Goal: Navigation & Orientation: Find specific page/section

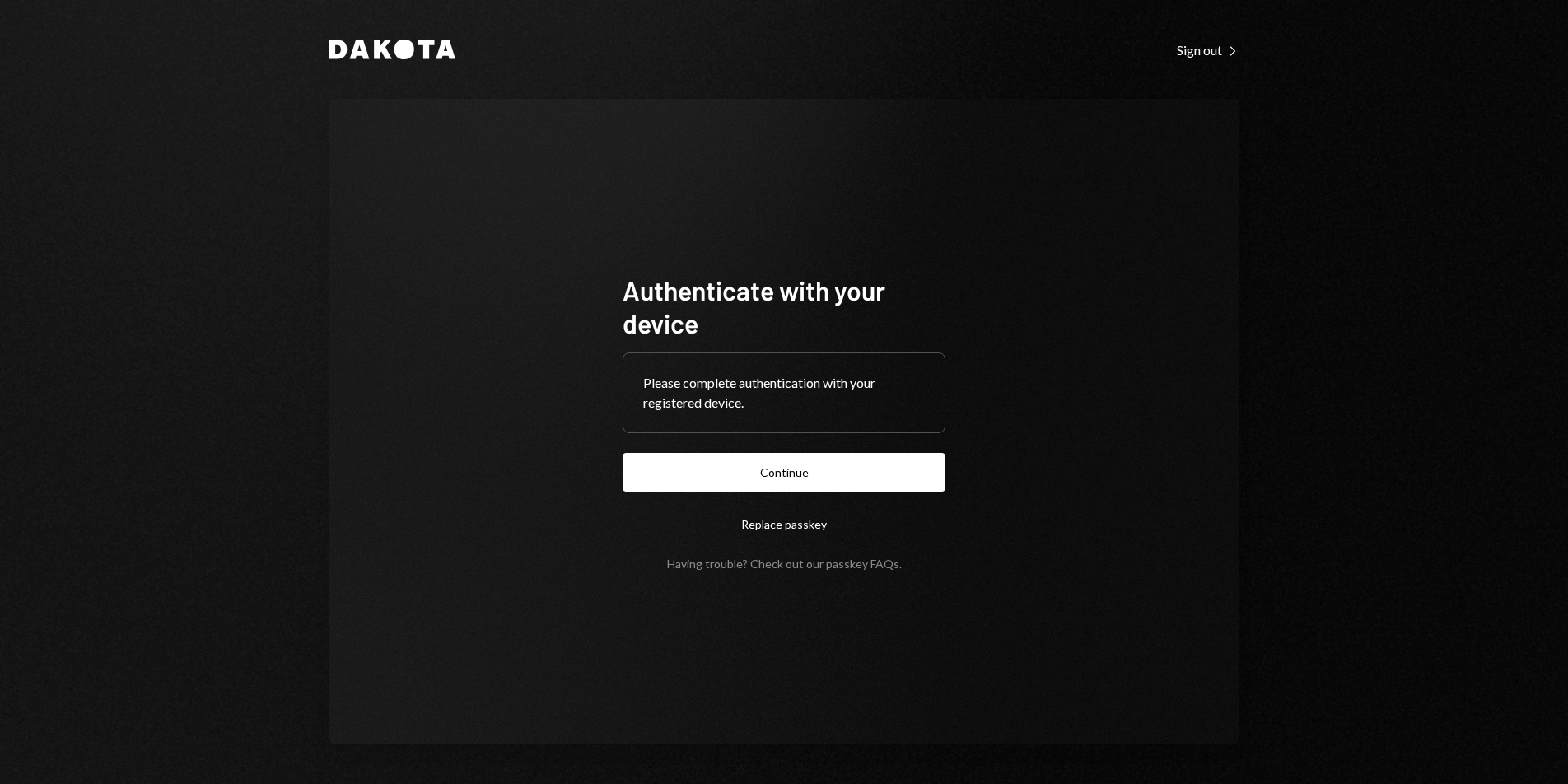
click at [880, 468] on button "Continue" at bounding box center [784, 473] width 323 height 39
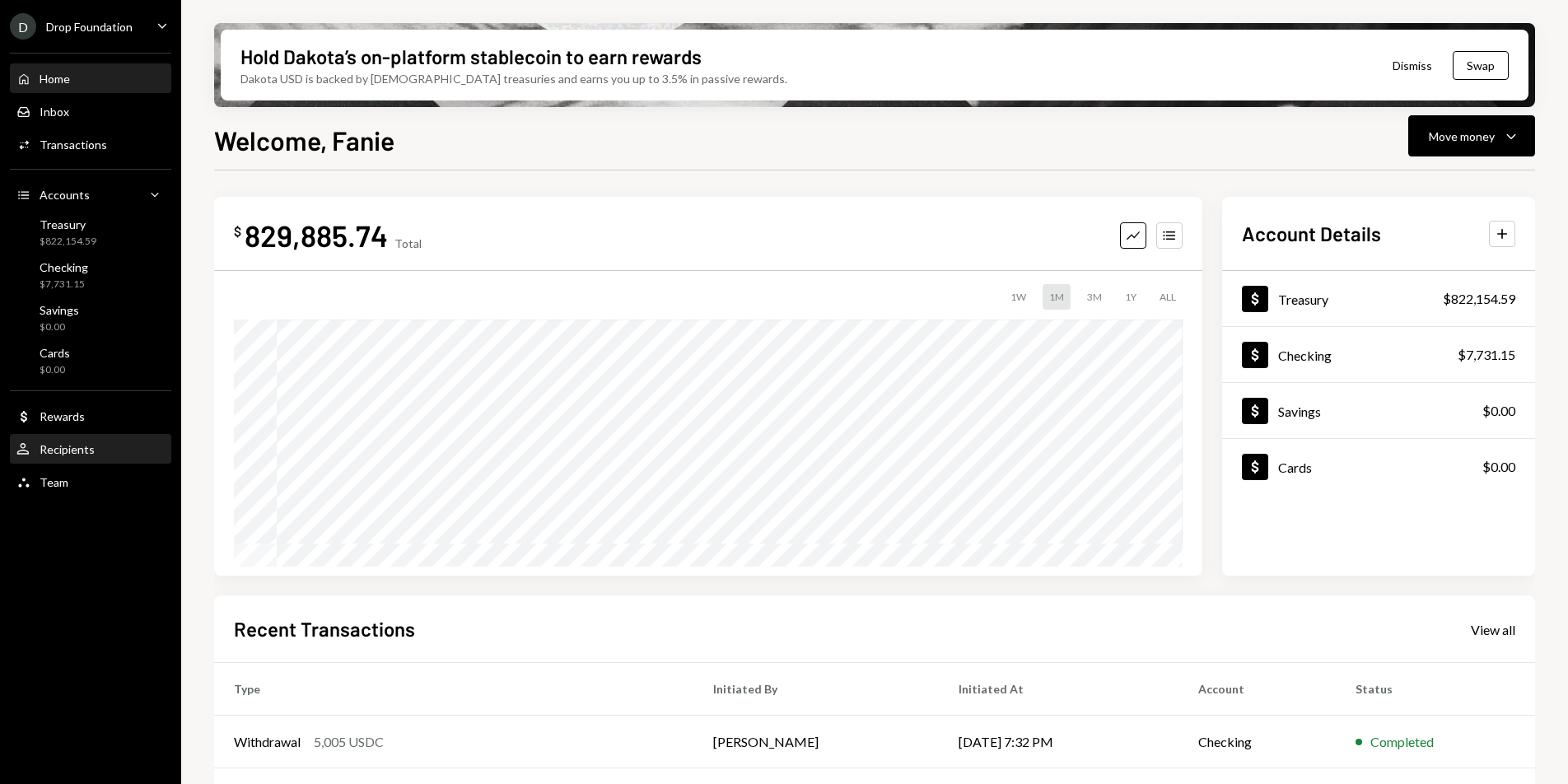
click at [71, 451] on div "Recipients" at bounding box center [68, 449] width 56 height 14
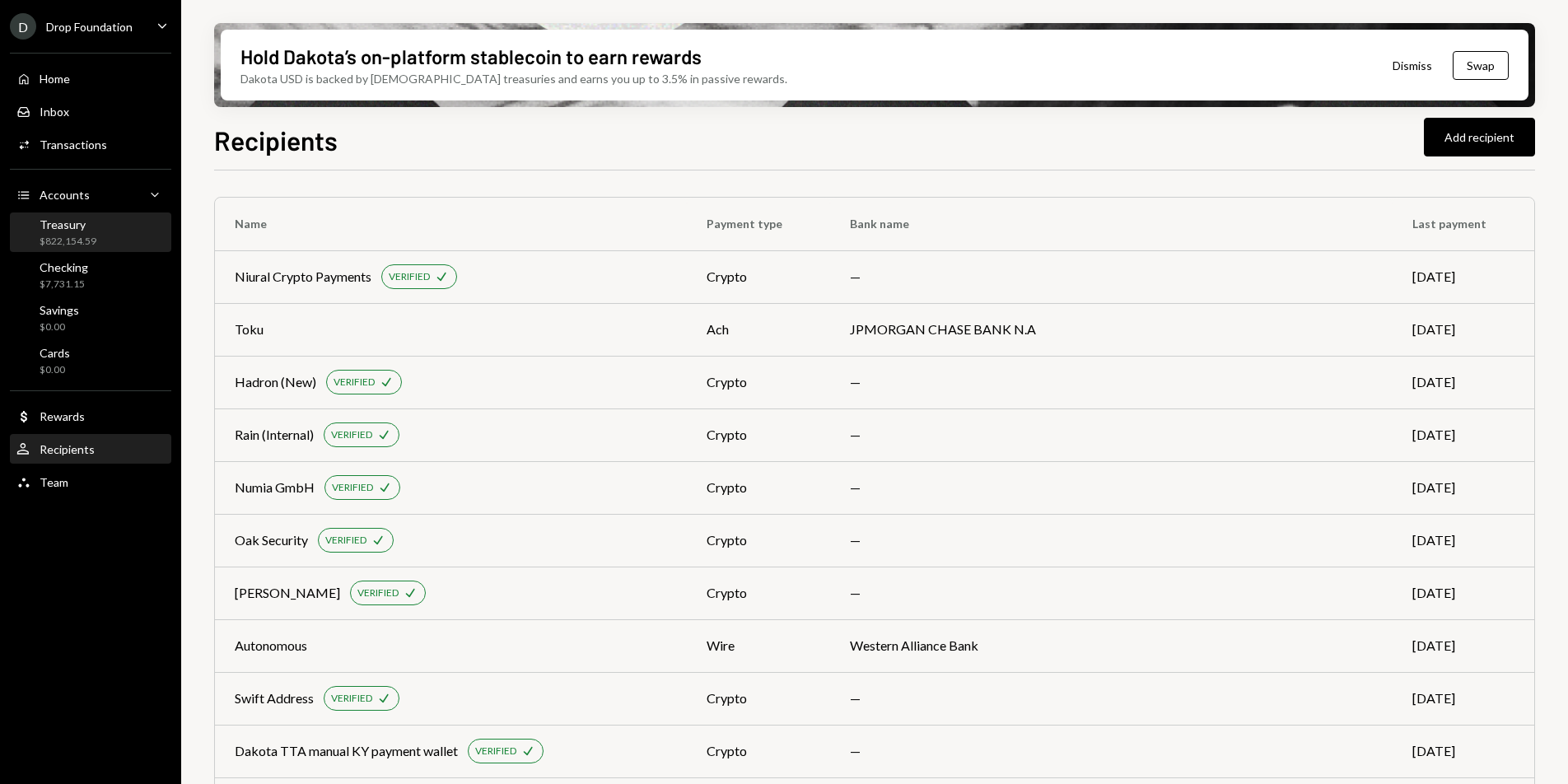
click at [67, 225] on div "Treasury" at bounding box center [68, 224] width 56 height 14
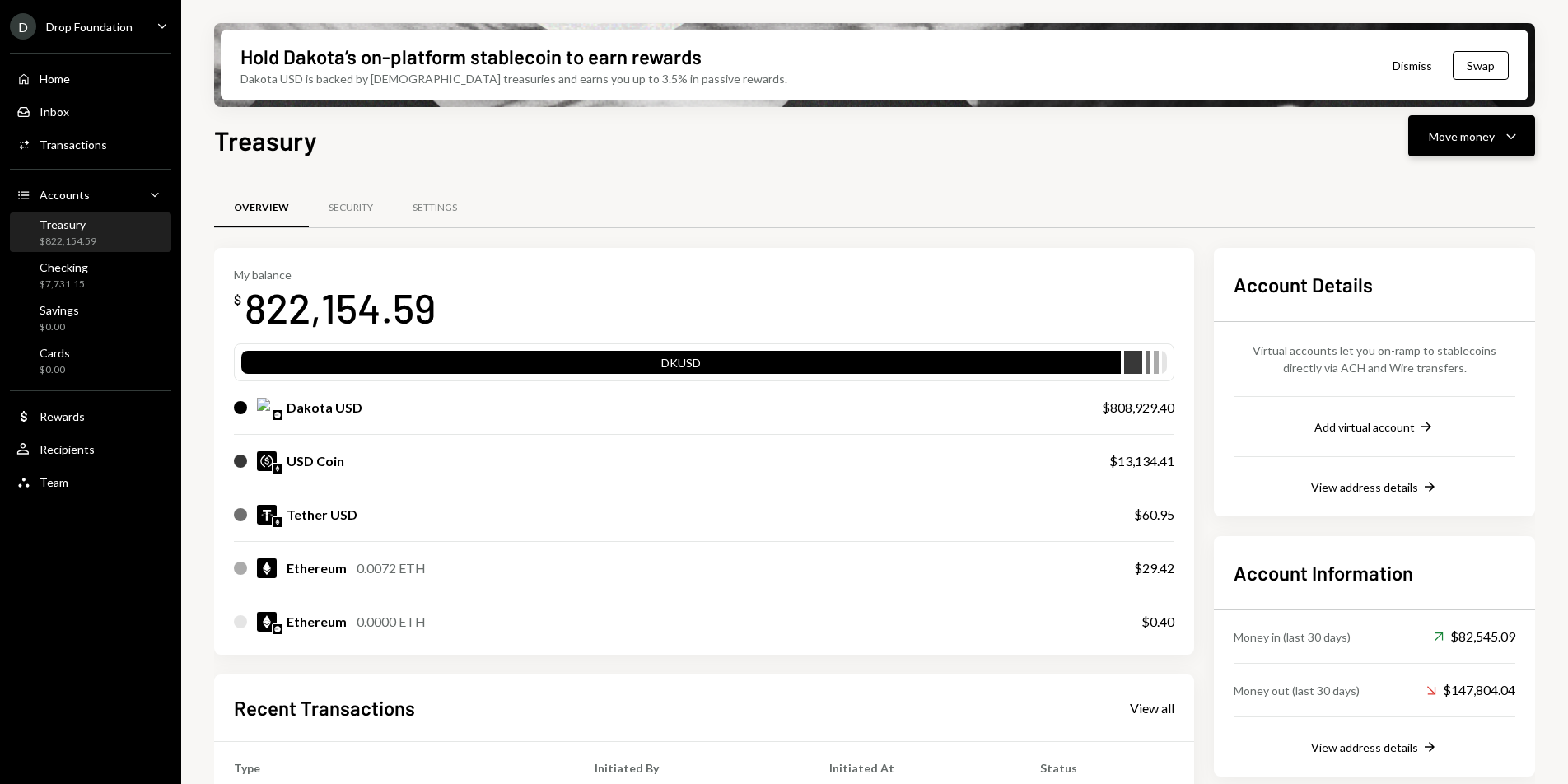
click at [1446, 139] on div "Move money" at bounding box center [1461, 136] width 66 height 18
click at [1151, 221] on div "Overview Security Settings" at bounding box center [874, 207] width 1321 height 42
click at [78, 154] on div "Activities Transactions" at bounding box center [91, 145] width 148 height 28
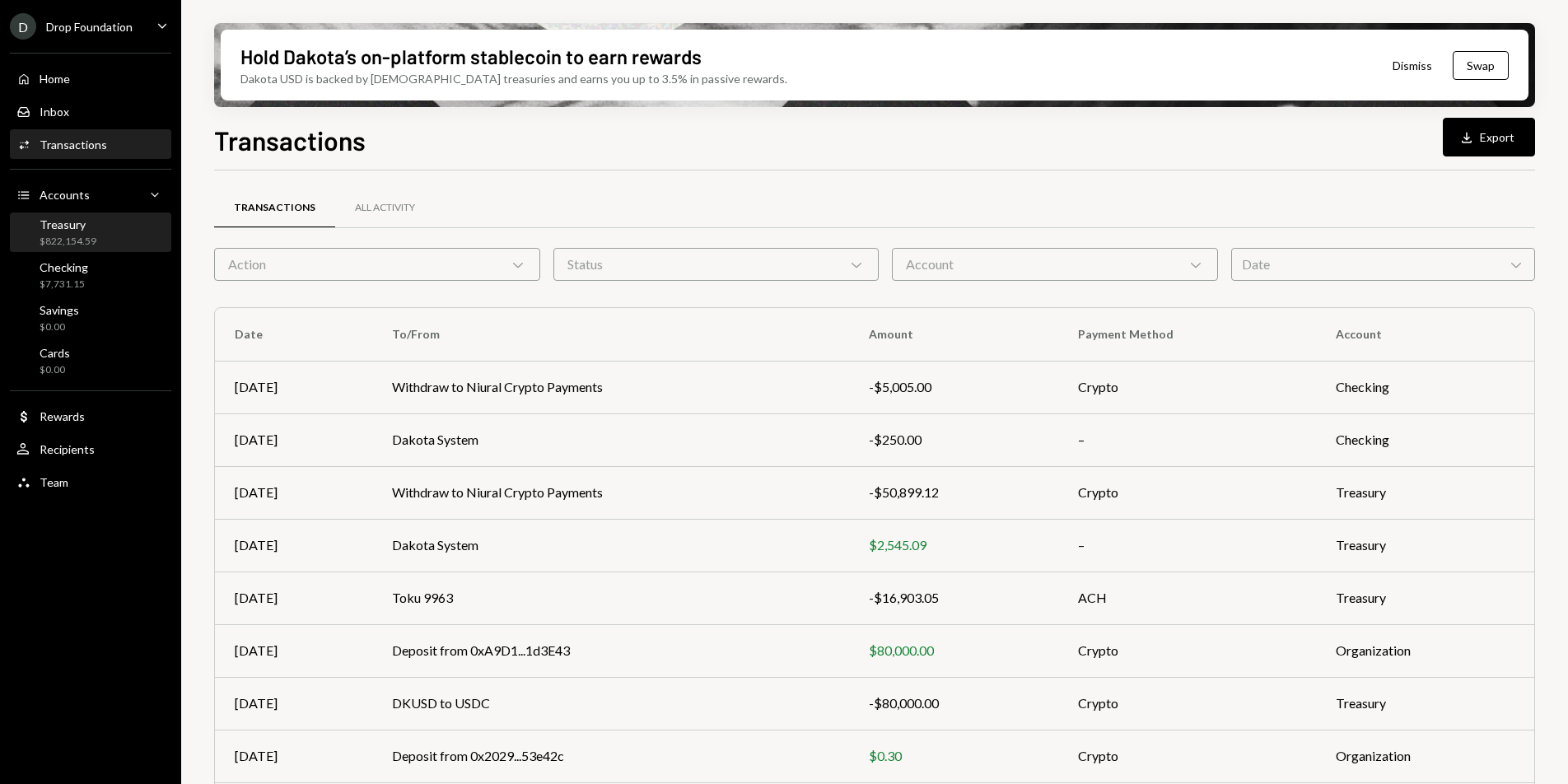
click at [80, 221] on div "Treasury" at bounding box center [68, 224] width 56 height 14
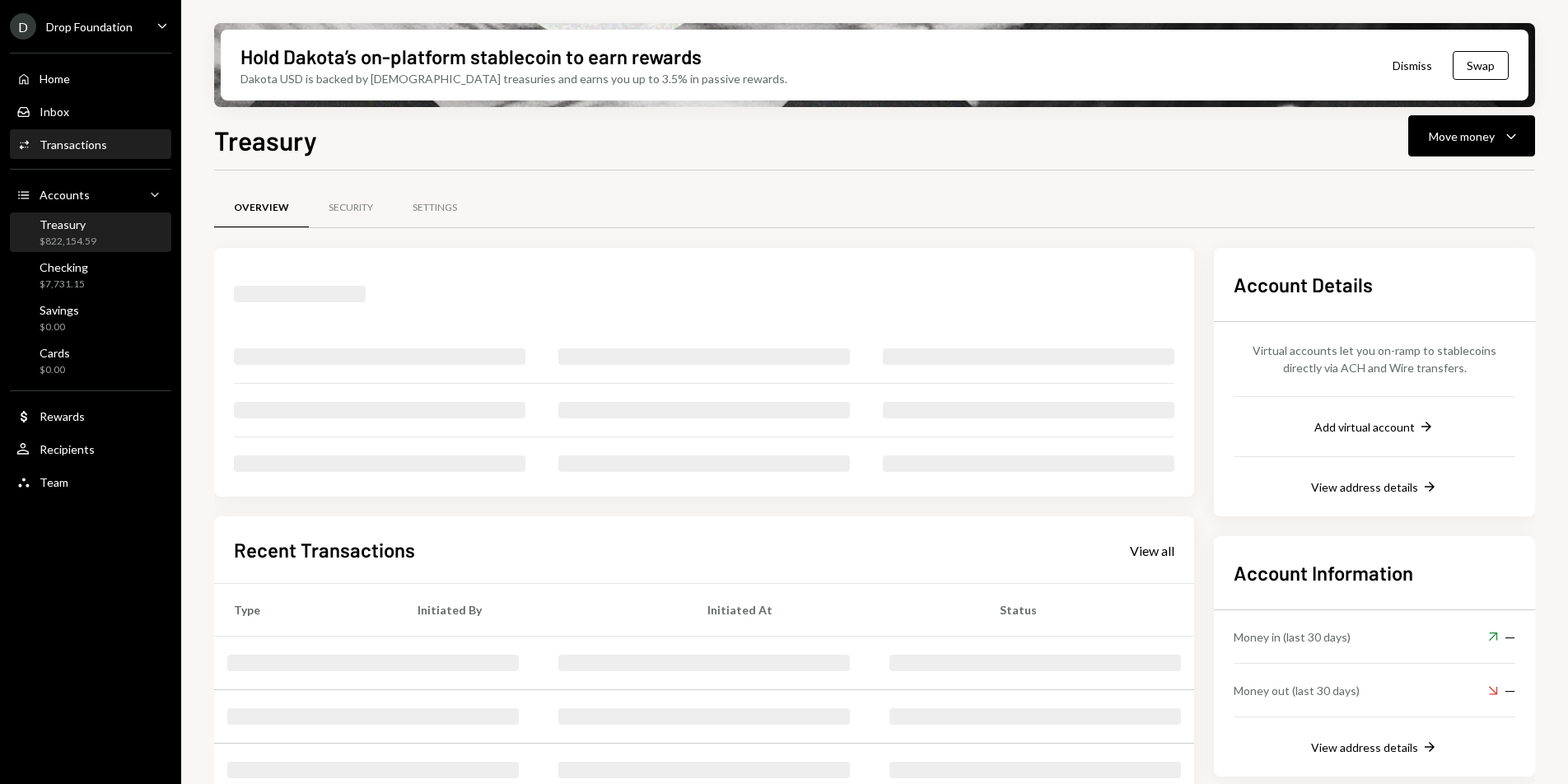
click at [97, 149] on div "Transactions" at bounding box center [73, 144] width 68 height 14
